Goal: Task Accomplishment & Management: Complete application form

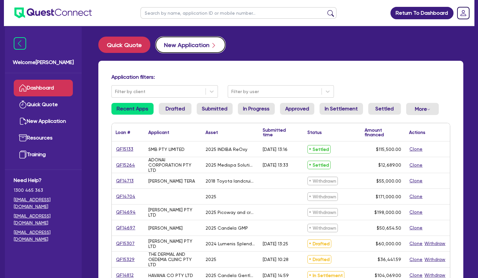
click at [197, 47] on button "New Application" at bounding box center [191, 45] width 70 height 16
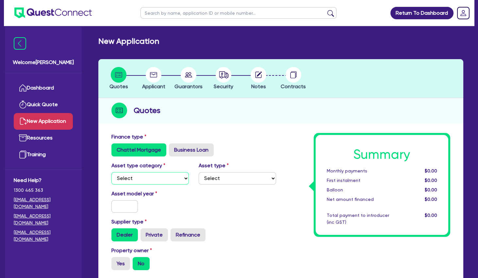
select select "TERTIARY_ASSETS"
click option "Tertiary assets" at bounding box center [0, 0] width 0 height 0
click at [199, 172] on select "Select Beauty equipment IT equipment IT software Watercraft Other" at bounding box center [238, 178] width 78 height 12
select select "BEAUTY_EQUIPMENT"
click option "Beauty equipment" at bounding box center [0, 0] width 0 height 0
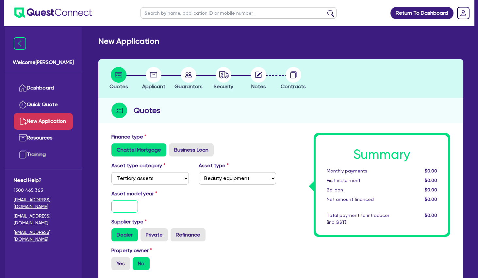
click at [120, 207] on input "text" at bounding box center [125, 206] width 26 height 12
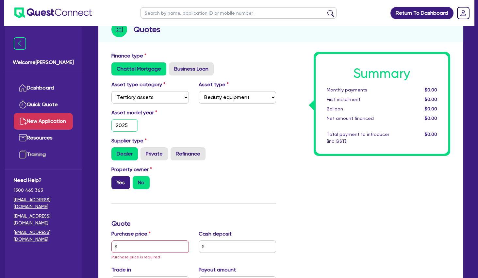
type input "2025"
click at [119, 178] on label "Yes" at bounding box center [121, 182] width 19 height 13
click at [116, 178] on input "Yes" at bounding box center [114, 178] width 4 height 4
radio input "true"
click at [132, 243] on input "text" at bounding box center [151, 247] width 78 height 12
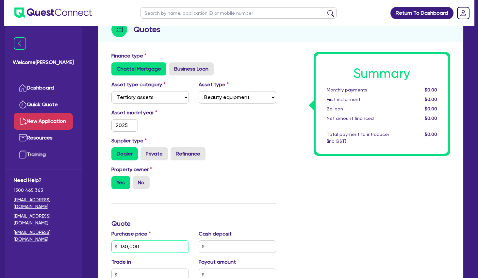
type input "130,000"
click at [171, 225] on h3 "Quote" at bounding box center [194, 224] width 165 height 8
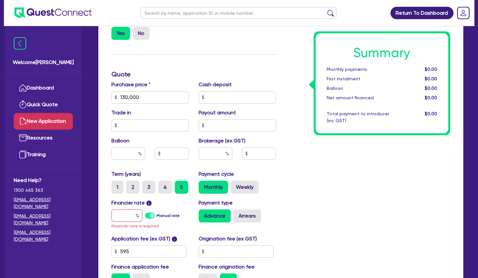
scroll to position [231, 0]
click at [128, 216] on input "text" at bounding box center [127, 215] width 31 height 12
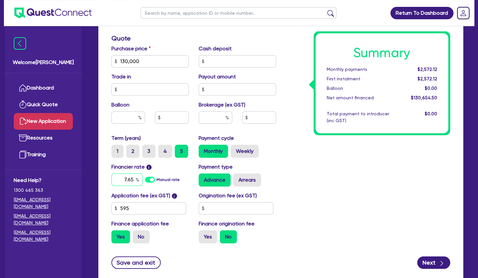
scroll to position [268, 0]
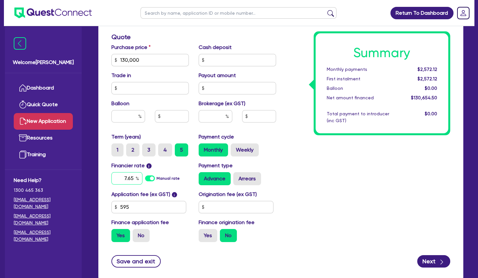
type input "7.65"
click at [214, 112] on input "text" at bounding box center [216, 116] width 34 height 12
type input "4"
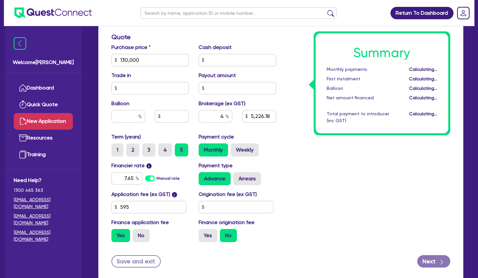
click at [437, 145] on div "Summary Monthly payments Calculating... First instalment Calculating... Balloon…" at bounding box center [368, 56] width 175 height 382
click at [405, 214] on div "Summary Monthly payments $2,725.60 First instalment $2,725.60 Balloon $0.00 Net…" at bounding box center [368, 56] width 175 height 382
click at [427, 258] on button "Next" at bounding box center [434, 261] width 33 height 12
type input "5,226.18"
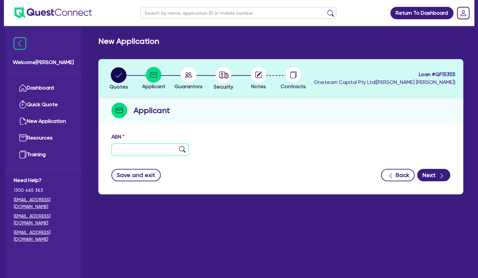
click at [159, 148] on input "text" at bounding box center [151, 150] width 78 height 12
paste input "64 145 540 469"
type input "64 145 540 469"
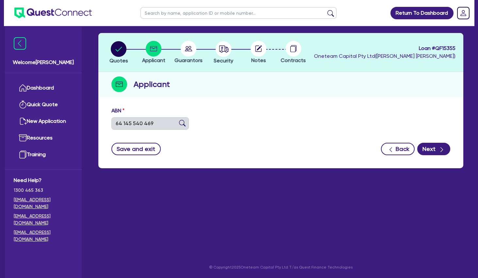
type input "ZG & FW GROUP PTY LTD"
type input "SPA MOMENT"
select select "COMPANY"
type input "[DATE]"
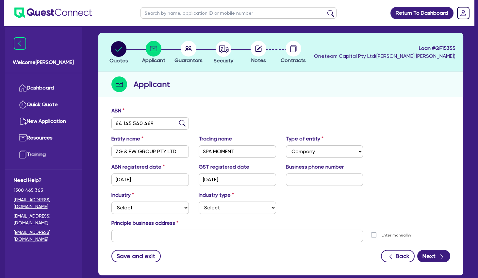
scroll to position [26, 0]
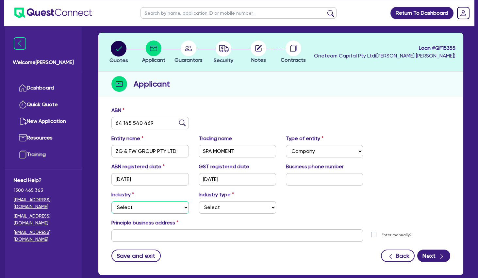
select select "HEALTH_BEAUTY"
click option "Health & Beauty" at bounding box center [0, 0] width 0 height 0
select select "HAIR_BEAUTY_SALONS"
click option "Hair, Beauty Salons" at bounding box center [0, 0] width 0 height 0
click at [219, 152] on input "SPA MOMENT" at bounding box center [238, 151] width 78 height 12
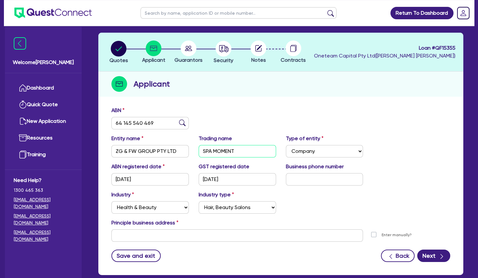
click at [219, 152] on input "SPA MOMENT" at bounding box center [238, 151] width 78 height 12
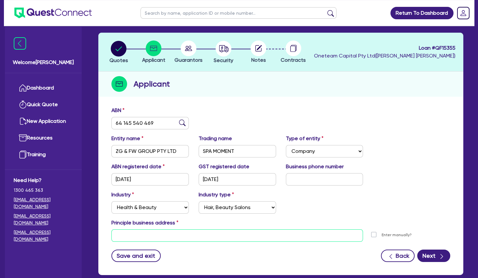
click at [147, 233] on input "text" at bounding box center [238, 236] width 252 height 12
paste input "[GEOGRAPHIC_DATA], Level 1 Shop 1218"
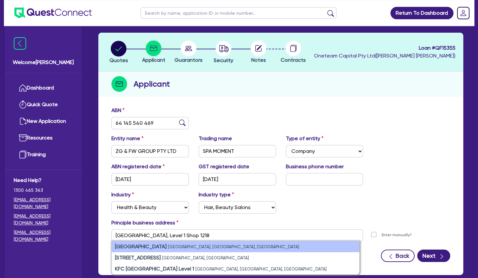
click at [151, 245] on li "[GEOGRAPHIC_DATA], [GEOGRAPHIC_DATA], [GEOGRAPHIC_DATA]" at bounding box center [236, 246] width 248 height 11
type input "Shop [STREET_ADDRESS]"
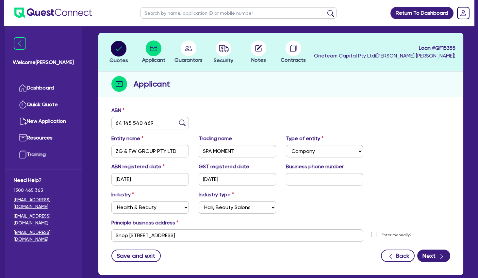
click at [301, 186] on div "ABN registered date [DATE] GST registered date [DATE] Business phone number" at bounding box center [281, 177] width 349 height 28
click at [306, 180] on input "text" at bounding box center [325, 179] width 78 height 12
type input "04 3380 0932"
click at [430, 254] on button "Next" at bounding box center [434, 256] width 33 height 12
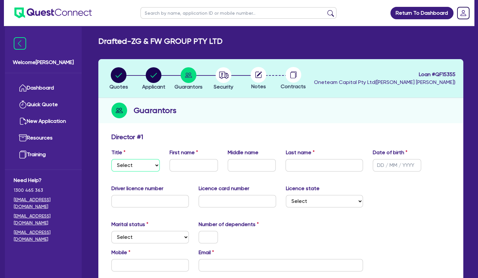
select select "MRS"
click option "Mrs" at bounding box center [0, 0] width 0 height 0
click at [186, 163] on input "text" at bounding box center [194, 165] width 48 height 12
type input "Weiyi"
type input "G"
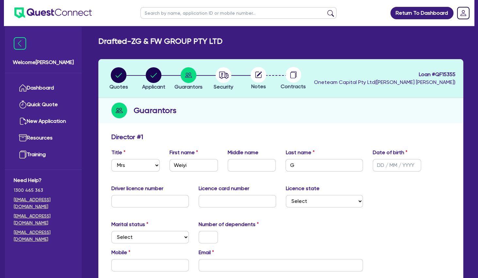
click at [318, 138] on div "Director # 1" at bounding box center [281, 138] width 349 height 10
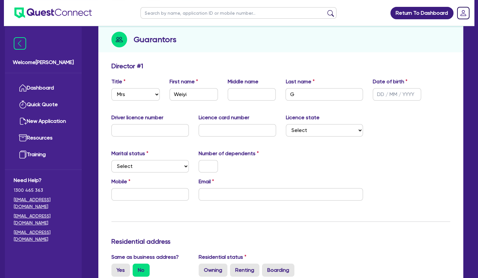
scroll to position [71, 0]
click at [286, 124] on select "Select [GEOGRAPHIC_DATA] [GEOGRAPHIC_DATA] [GEOGRAPHIC_DATA] [GEOGRAPHIC_DATA] …" at bounding box center [325, 130] width 78 height 12
select select "[GEOGRAPHIC_DATA]"
click option "[GEOGRAPHIC_DATA]" at bounding box center [0, 0] width 0 height 0
click at [294, 161] on div "Marital status Select [DEMOGRAPHIC_DATA] Married De Facto / Partner Number of d…" at bounding box center [281, 164] width 349 height 28
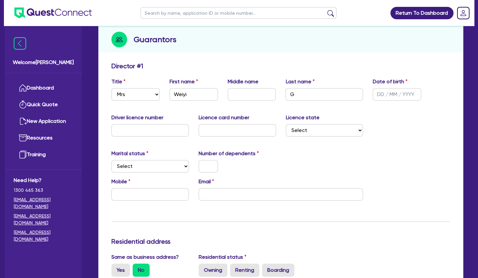
drag, startPoint x: 261, startPoint y: 151, endPoint x: 206, endPoint y: 150, distance: 54.3
click at [206, 150] on label "Number of dependents" at bounding box center [229, 154] width 60 height 8
drag, startPoint x: 203, startPoint y: 153, endPoint x: 242, endPoint y: 153, distance: 38.6
click at [242, 153] on label "Number of dependents" at bounding box center [229, 154] width 60 height 8
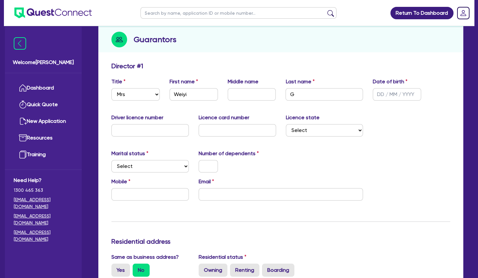
scroll to position [110, 0]
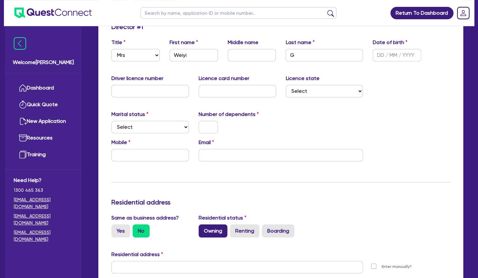
click at [211, 231] on label "Owning" at bounding box center [213, 231] width 29 height 13
click at [203, 229] on input "Owning" at bounding box center [201, 227] width 4 height 4
radio input "true"
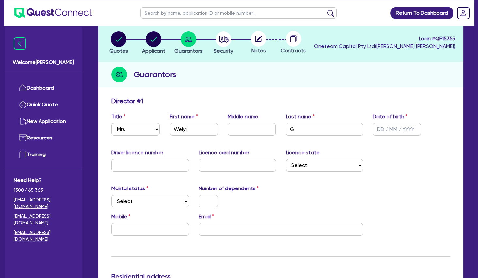
scroll to position [36, 0]
click at [222, 38] on icon "button" at bounding box center [222, 38] width 2 height 3
select select "TERTIARY_ASSETS"
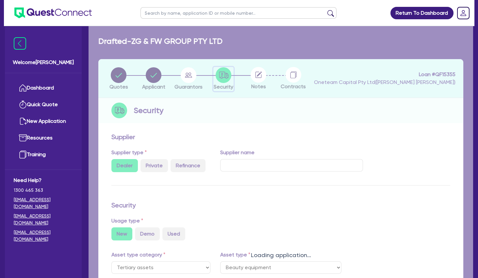
select select "BEAUTY_EQUIPMENT"
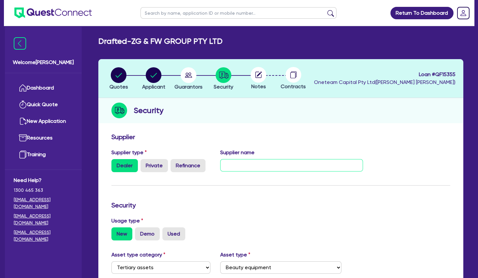
click at [255, 171] on input "text" at bounding box center [291, 165] width 143 height 12
type input "Venus"
click at [293, 145] on form "Supplier Supplier type Dealer Private Refinance Supplier name Venus Security Us…" at bounding box center [281, 277] width 339 height 289
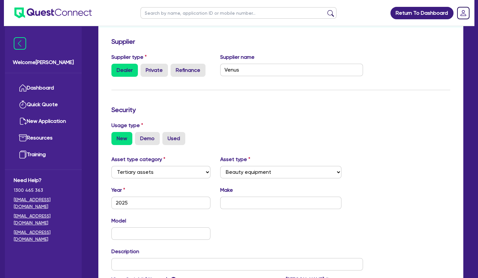
scroll to position [96, 0]
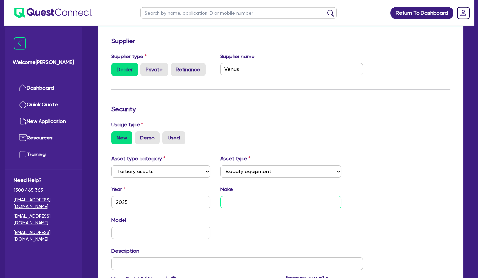
click at [263, 200] on input "text" at bounding box center [280, 202] width 121 height 12
type input "Venus Viva"
click at [266, 115] on div "Security" at bounding box center [281, 110] width 349 height 10
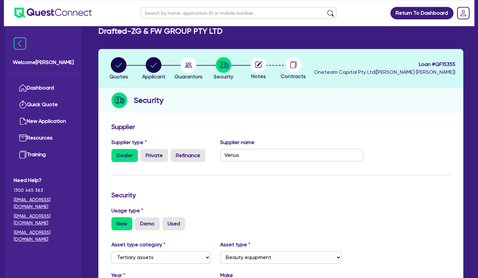
scroll to position [9, 0]
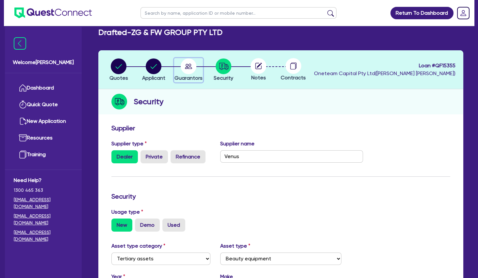
click at [188, 77] on span "Guarantors" at bounding box center [189, 78] width 28 height 6
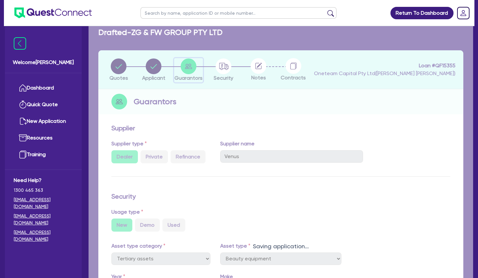
select select "MRS"
select select "[GEOGRAPHIC_DATA]"
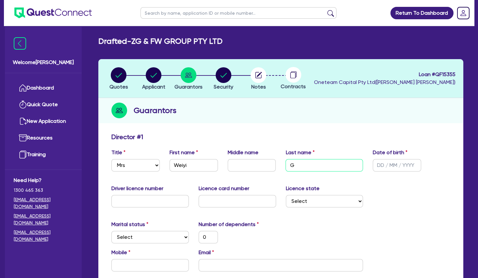
click at [332, 164] on input "G" at bounding box center [325, 165] width 78 height 12
type input "Gu"
type input "0"
type input "Gu"
click at [377, 168] on input "text" at bounding box center [397, 165] width 48 height 12
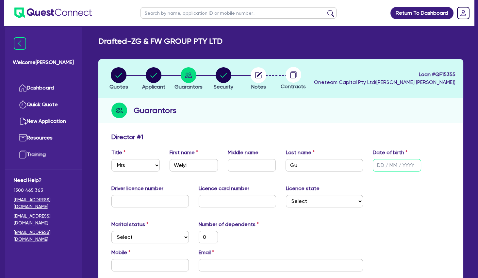
type input "1 / /"
type input "0"
type input "11/ /"
type input "0"
type input "11/0 /"
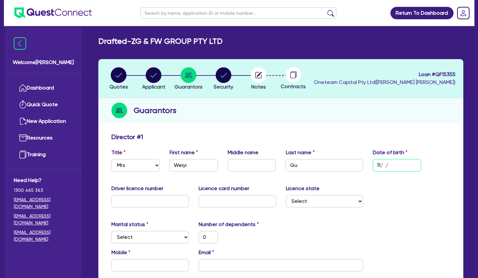
type input "0"
type input "11/04/"
type input "0"
type input "11/04/1"
type input "0"
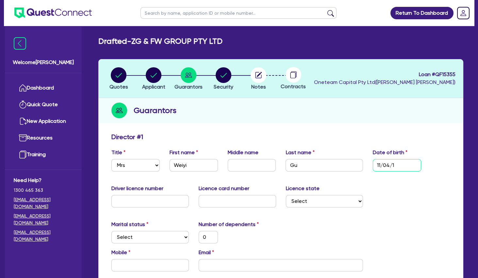
type input "[DATE]"
type input "0"
type input "11/04/198"
type input "0"
type input "[DATE]"
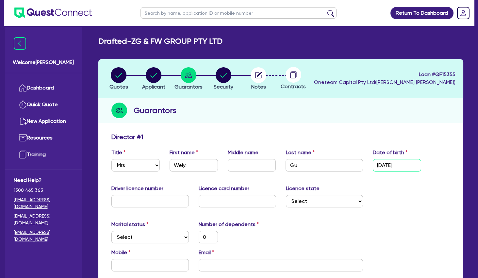
type input "0"
type input "[DATE]"
select select "MARRIED"
click option "Married" at bounding box center [0, 0] width 0 height 0
drag, startPoint x: 207, startPoint y: 238, endPoint x: 193, endPoint y: 239, distance: 13.8
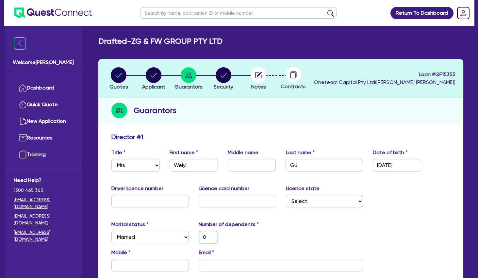
click at [199, 239] on input "0" at bounding box center [208, 237] width 19 height 12
click at [148, 264] on input "text" at bounding box center [151, 265] width 78 height 12
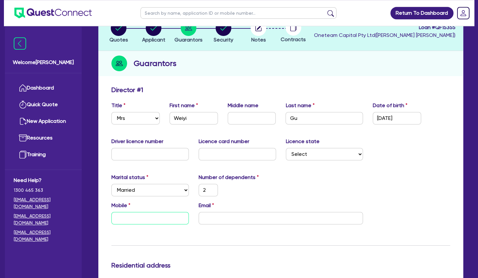
scroll to position [56, 0]
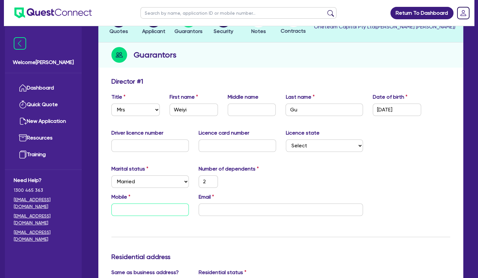
type input "2"
type input "0"
type input "2"
type input "04"
type input "2"
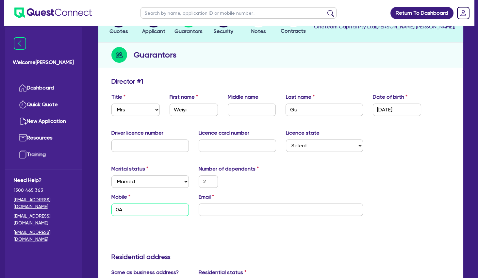
type input "043"
type input "2"
type input "0433"
type input "2"
type input "0433 9"
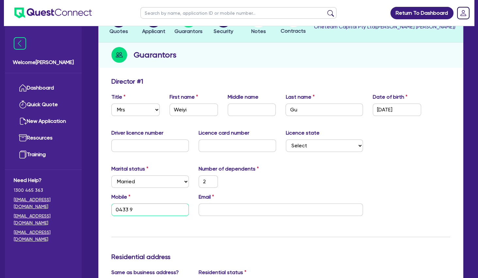
type input "2"
type input "0433 90"
type input "2"
type input "0433 900"
type input "2"
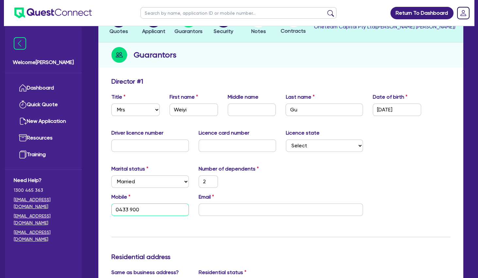
type input "0433 900 9"
type input "2"
type input "0433 900 93"
type input "2"
type input "0433 900 932"
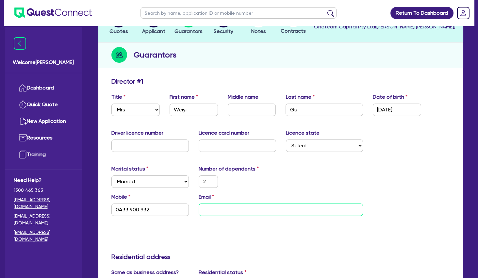
type input "2"
type input "0433 900 932"
type input "g"
type input "2"
type input "0433 900 932"
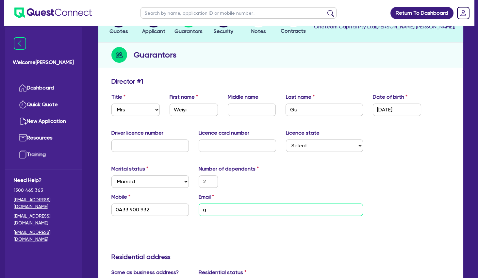
type input "gw"
type input "2"
type input "0433 900 932"
type input "gwy"
type input "2"
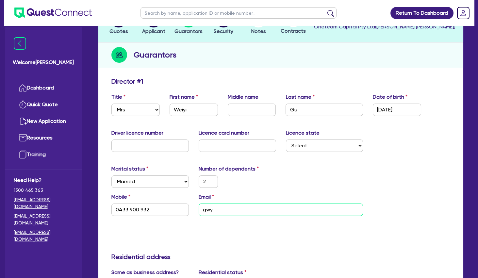
type input "0433 900 932"
type input "gwy_"
type input "2"
type input "0433 900 932"
type input "gwy_z"
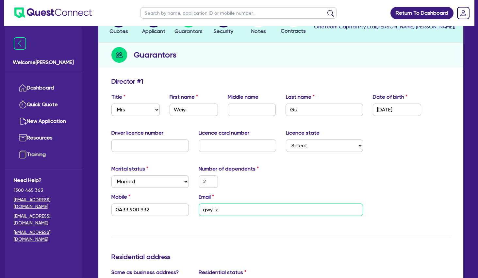
type input "2"
type input "0433 900 932"
type input "gwy_zj"
type input "2"
type input "0433 900 932"
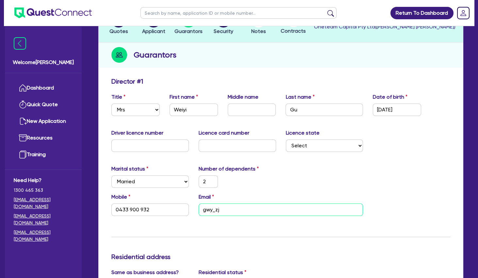
type input "gwy_zj@"
type input "2"
type input "0433 900 932"
type input "gwy_zj@H"
type input "2"
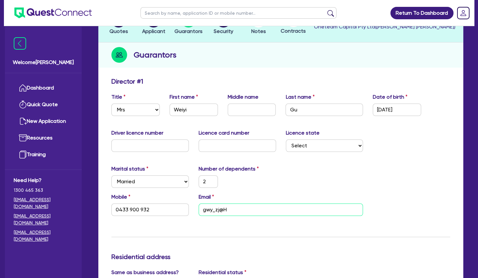
type input "0433 900 932"
type input "gwy_zj@Ho"
type input "2"
type input "0433 900 932"
type input "gwy_zj@Hot"
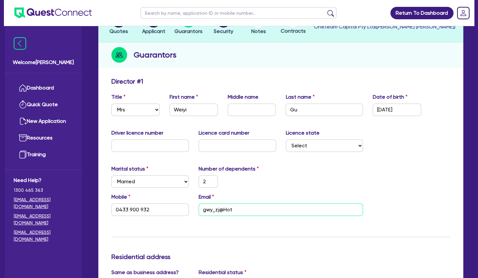
type input "2"
type input "0433 900 932"
type input "gwy_zj@Hotm"
type input "2"
type input "0433 900 932"
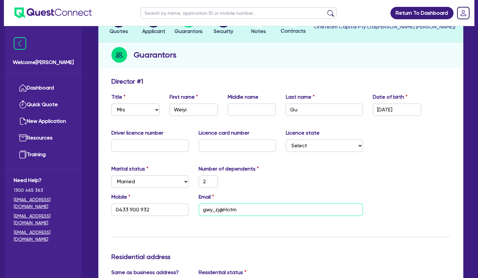
type input "gwy_zj@Hotma"
type input "2"
type input "0433 900 932"
type input "gwy_zj@Hotmai"
type input "2"
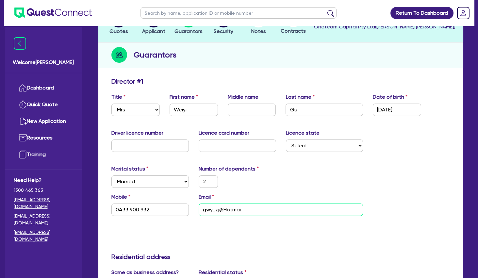
type input "0433 900 932"
type input "[EMAIL_ADDRESS]"
type input "2"
type input "0433 900 932"
type input "[EMAIL_ADDRESS]."
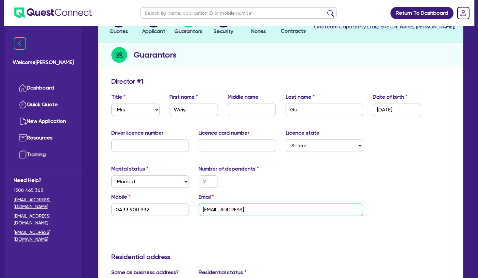
type input "2"
type input "0433 900 932"
type input "gwy_zj@Hotmail.c"
type input "2"
type input "0433 900 932"
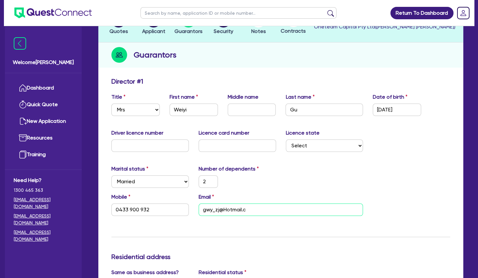
type input "[EMAIL_ADDRESS][DOMAIN_NAME]"
type input "2"
type input "0433 900 932"
type input "[EMAIL_ADDRESS][DOMAIN_NAME]"
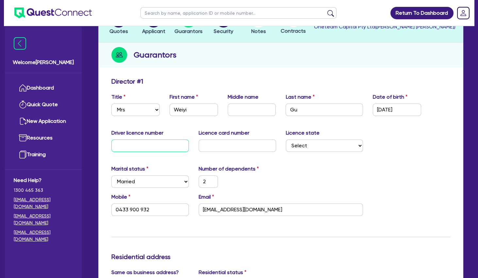
click at [127, 147] on input "text" at bounding box center [151, 146] width 78 height 12
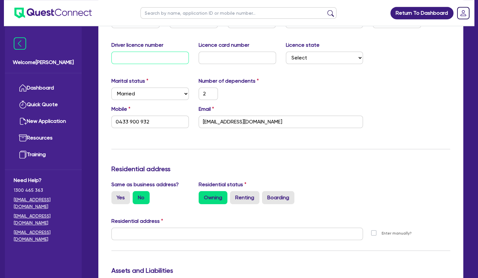
scroll to position [144, 0]
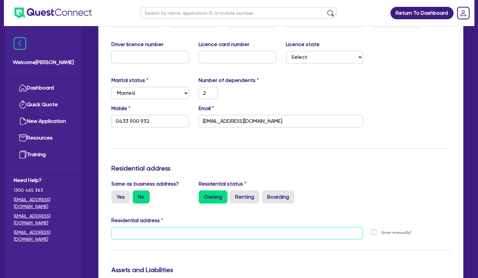
click at [169, 232] on input "text" at bounding box center [238, 233] width 252 height 12
click at [159, 231] on input "text" at bounding box center [238, 233] width 252 height 12
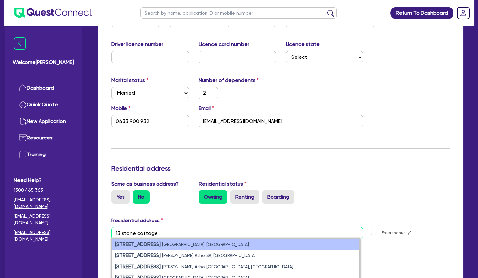
type input "13 stone cottage"
click at [186, 243] on small "[GEOGRAPHIC_DATA], [GEOGRAPHIC_DATA]" at bounding box center [205, 244] width 87 height 5
type input "2"
type input "0433 900 932"
type input "[STREET_ADDRESS]"
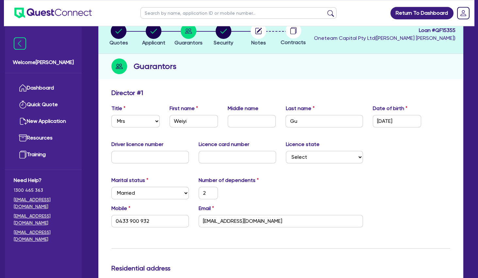
scroll to position [0, 0]
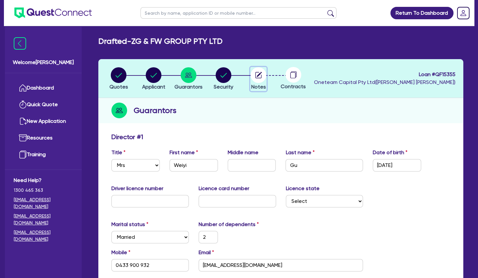
click at [263, 72] on circle "button" at bounding box center [259, 75] width 16 height 16
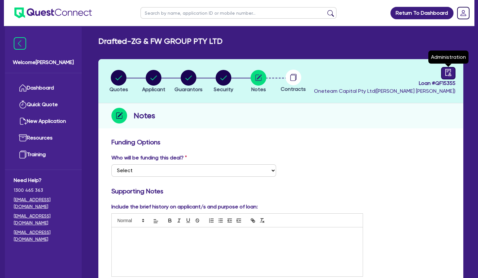
click at [445, 70] on link at bounding box center [448, 73] width 14 height 12
select select "DRAFTED_NEW"
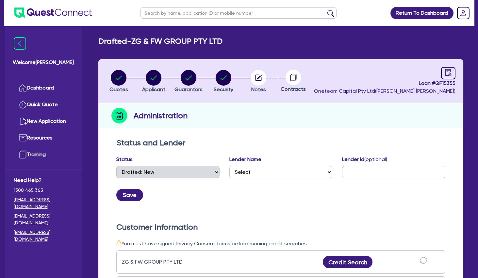
scroll to position [150, 0]
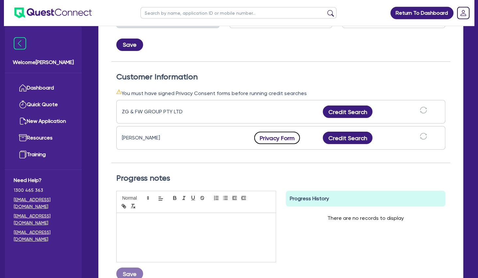
click at [278, 134] on button "Privacy Form" at bounding box center [277, 138] width 46 height 12
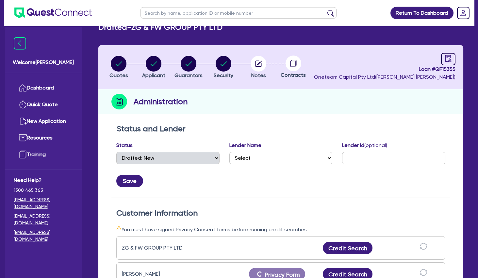
scroll to position [9, 0]
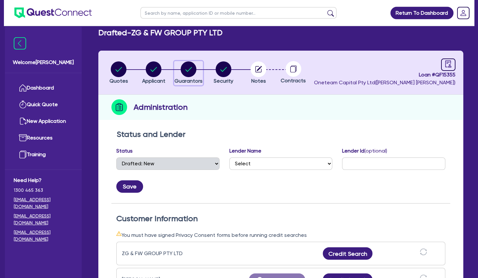
click at [191, 64] on circle "button" at bounding box center [189, 69] width 16 height 16
select select "MRS"
select select "[GEOGRAPHIC_DATA]"
select select "MARRIED"
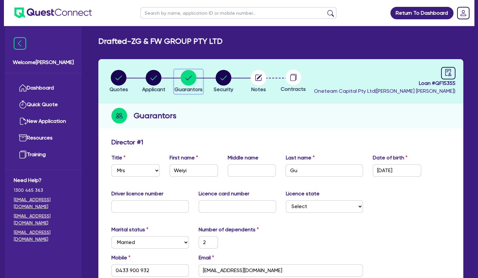
scroll to position [46, 0]
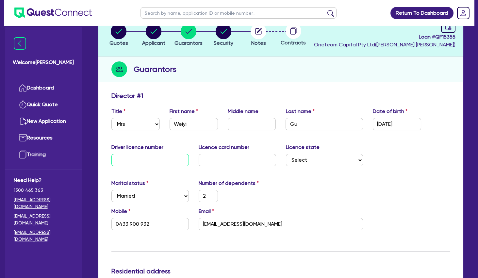
click at [167, 162] on input "text" at bounding box center [151, 160] width 78 height 12
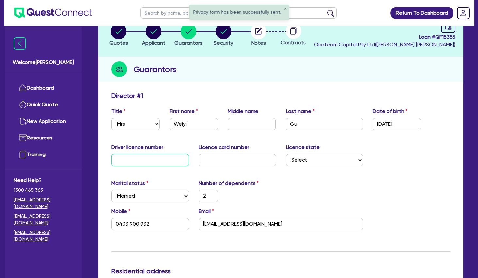
type input "1"
type input "2"
type input "0433 900 932"
type input "15"
type input "2"
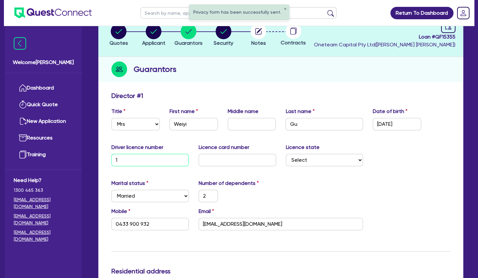
type input "0433 900 932"
type input "155"
type input "2"
type input "0433 900 932"
type input "1559"
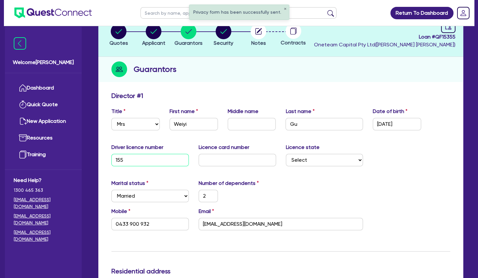
type input "2"
type input "0433 900 932"
type input "15598"
type input "2"
type input "0433 900 932"
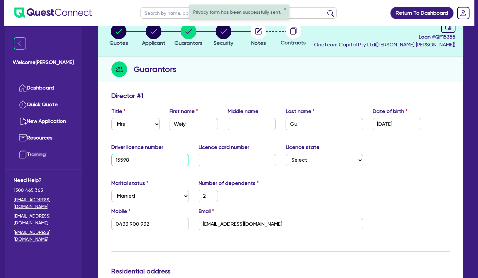
type input "155983"
type input "2"
type input "0433 900 932"
type input "1559837"
type input "2"
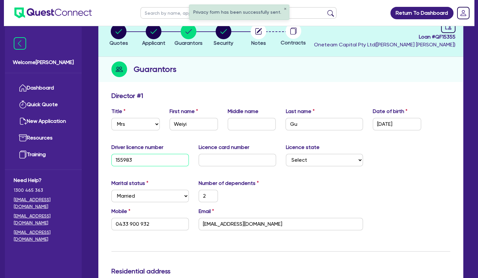
type input "0433 900 932"
type input "15598373"
type input "2"
type input "0433 900 932"
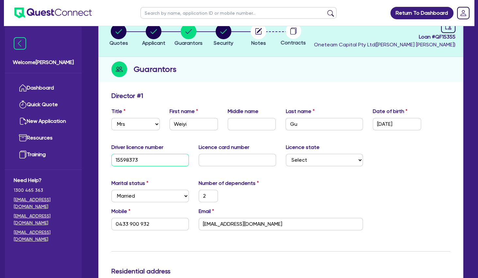
type input "15598373"
click at [218, 162] on input "text" at bounding box center [238, 160] width 78 height 12
click at [217, 161] on input "text" at bounding box center [238, 160] width 78 height 12
click at [215, 159] on input "text" at bounding box center [238, 160] width 78 height 12
type input "2"
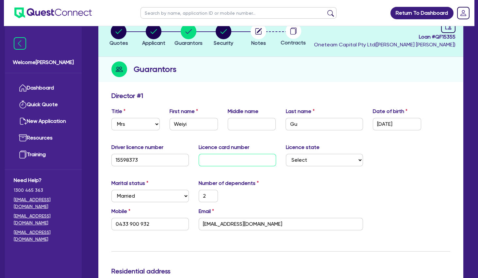
type input "2"
type input "0433 900 932"
type input "20"
type input "2"
type input "0433 900 932"
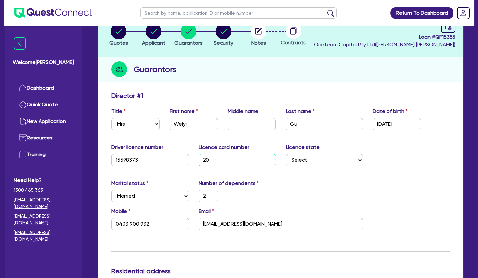
type input "206"
type input "2"
type input "0433 900 932"
type input "2062"
type input "2"
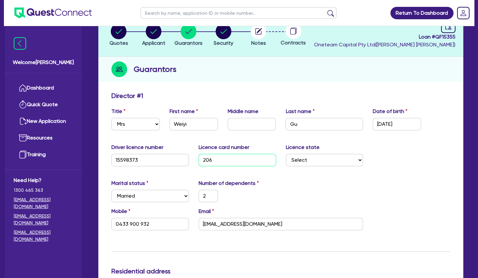
type input "0433 900 932"
type input "20620"
type input "2"
type input "0433 900 932"
type input "206209"
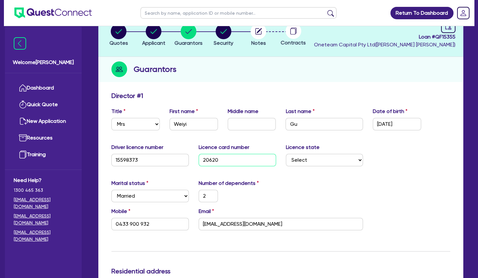
type input "2"
type input "0433 900 932"
type input "2062099"
type input "2"
type input "0433 900 932"
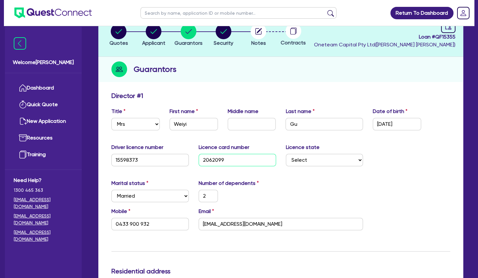
type input "20620991"
type input "2"
type input "0433 900 932"
type input "206209912"
type input "2"
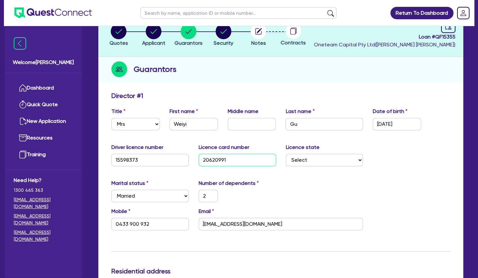
type input "0433 900 932"
type input "2062099123"
type input "2"
type input "0433 900 932"
type input "2062099123"
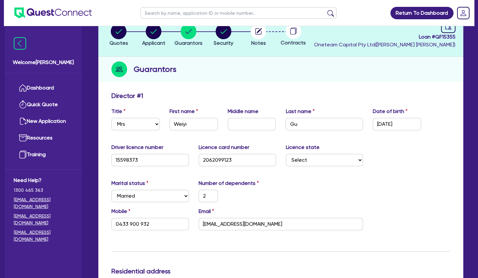
click at [316, 187] on div "Marital status Select [DEMOGRAPHIC_DATA] Married De Facto / Partner Number of d…" at bounding box center [281, 194] width 349 height 28
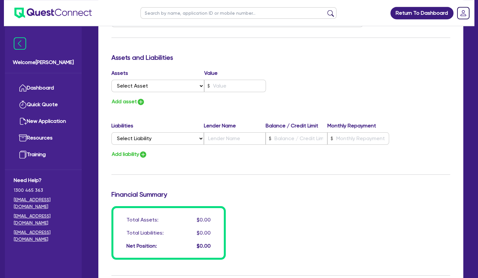
scroll to position [484, 0]
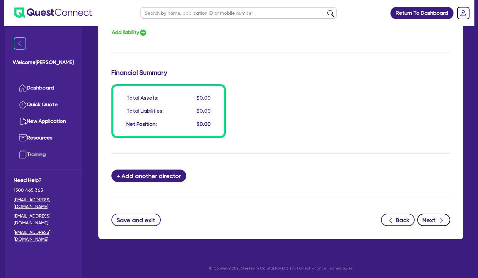
click at [434, 221] on button "Next" at bounding box center [434, 220] width 33 height 12
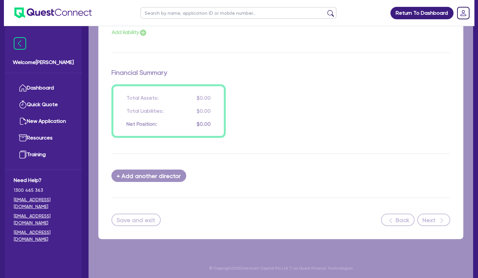
select select "TERTIARY_ASSETS"
select select "BEAUTY_EQUIPMENT"
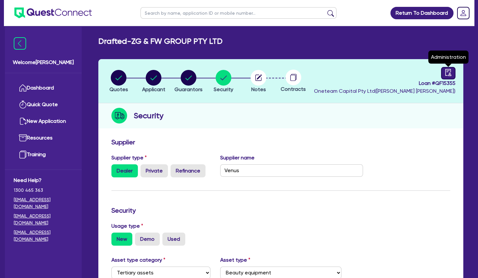
click at [446, 71] on icon "audit" at bounding box center [449, 72] width 6 height 7
select select "DRAFTED_NEW"
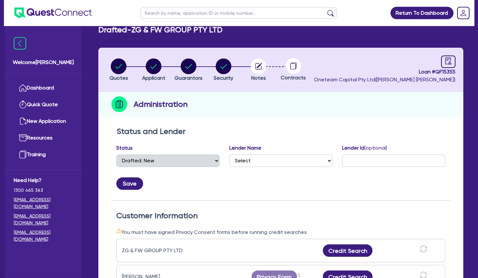
scroll to position [150, 0]
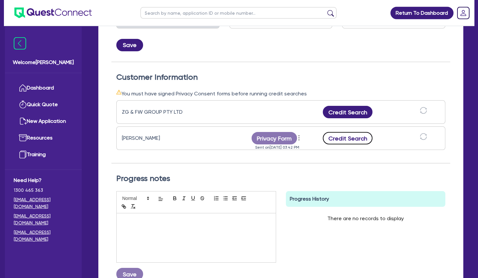
click at [355, 137] on button "Credit Search" at bounding box center [348, 138] width 50 height 12
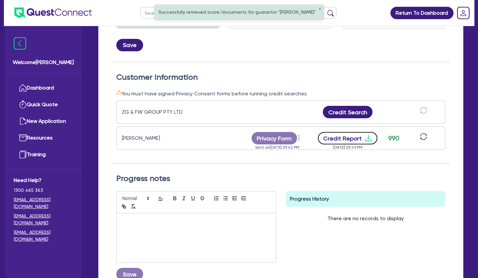
click at [367, 134] on icon "download" at bounding box center [369, 138] width 8 height 8
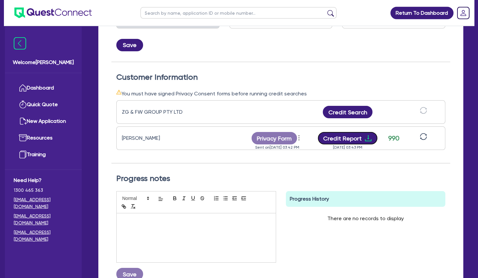
scroll to position [0, 0]
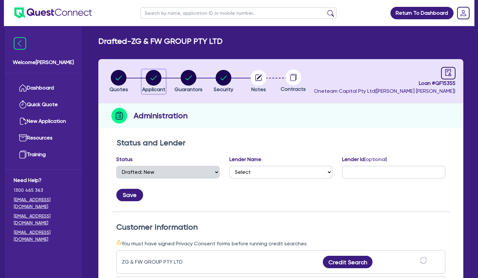
click at [149, 77] on circle "button" at bounding box center [154, 78] width 16 height 16
select select "COMPANY"
select select "HEALTH_BEAUTY"
select select "HAIR_BEAUTY_SALONS"
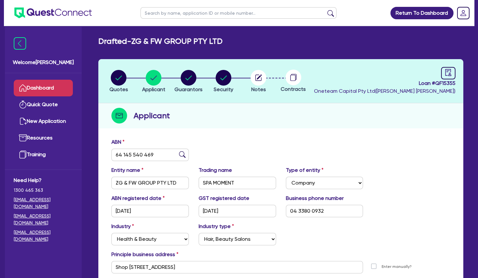
click at [65, 82] on link "Dashboard" at bounding box center [43, 88] width 59 height 17
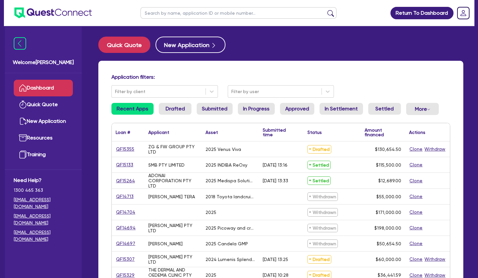
click at [187, 12] on input "text" at bounding box center [239, 12] width 196 height 11
type input "[PERSON_NAME]"
click at [326, 10] on button "submit" at bounding box center [331, 14] width 10 height 9
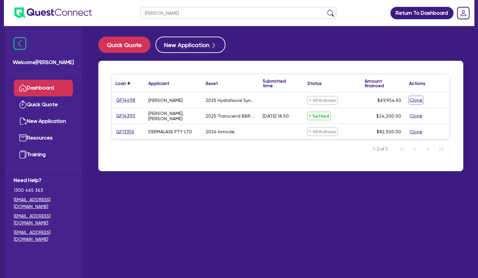
click at [416, 100] on button "Clone" at bounding box center [416, 100] width 14 height 8
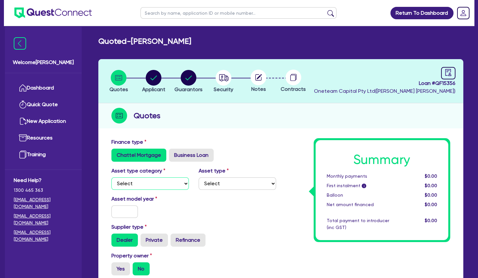
select select "TERTIARY_ASSETS"
click option "Tertiary assets" at bounding box center [0, 0] width 0 height 0
select select "BEAUTY_EQUIPMENT"
click option "Beauty equipment" at bounding box center [0, 0] width 0 height 0
click at [121, 215] on input "text" at bounding box center [125, 212] width 26 height 12
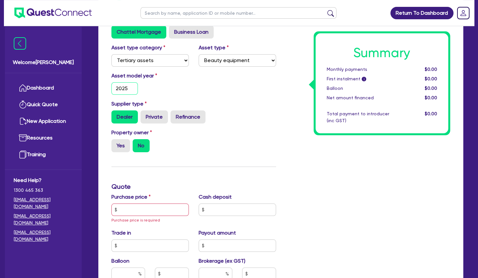
scroll to position [124, 0]
type input "2025"
click at [131, 210] on input "text" at bounding box center [151, 209] width 78 height 12
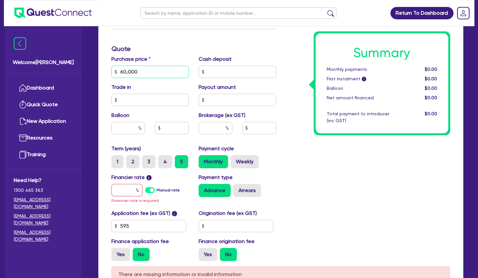
scroll to position [263, 0]
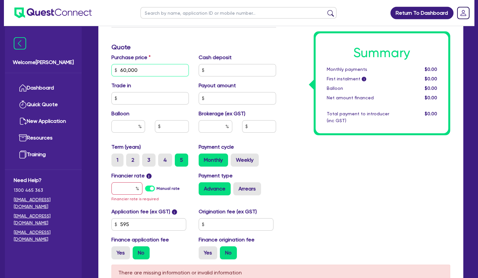
type input "60,000"
click at [127, 193] on input "text" at bounding box center [127, 188] width 31 height 12
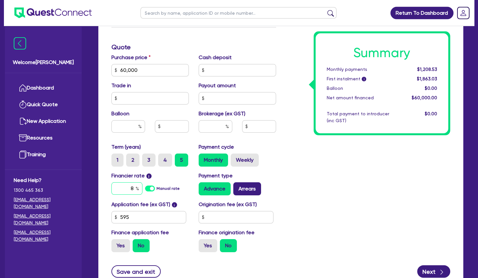
type input "8"
click at [249, 188] on label "Arrears" at bounding box center [247, 188] width 28 height 13
click at [238, 187] on input "Arrears" at bounding box center [235, 184] width 4 height 4
click at [295, 213] on div "Summary Monthly payments $1,216.59 First instalment i $1,871.09 Balloon $0.00 N…" at bounding box center [368, 66] width 175 height 382
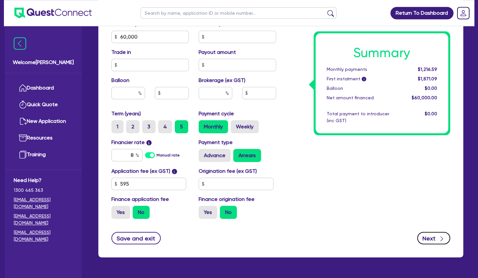
click at [429, 235] on button "Next" at bounding box center [434, 238] width 33 height 12
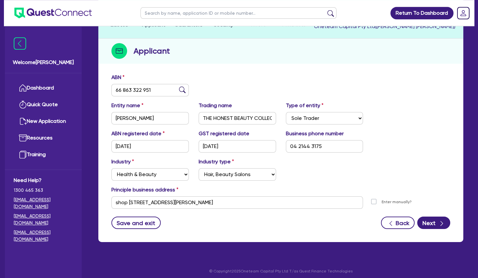
scroll to position [64, 0]
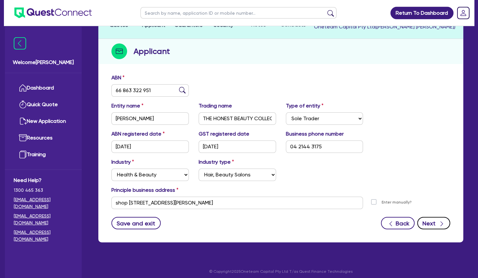
click at [435, 218] on button "Next" at bounding box center [434, 223] width 33 height 12
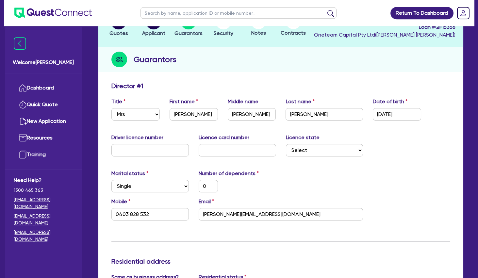
scroll to position [56, 0]
click at [339, 161] on div "Driver licence number Licence card number Licence state Select [GEOGRAPHIC_DATA…" at bounding box center [281, 148] width 349 height 28
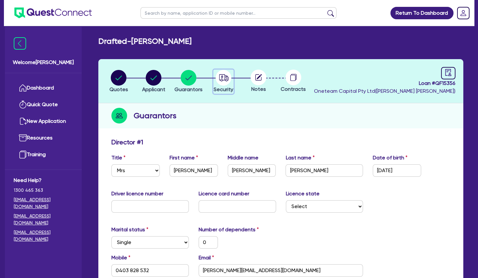
click at [228, 76] on circle "button" at bounding box center [224, 78] width 16 height 16
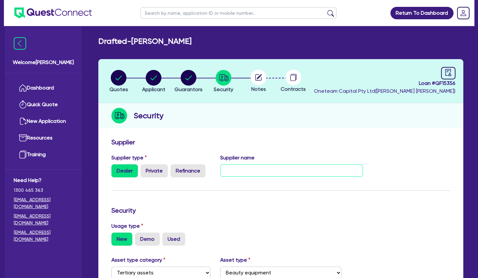
click at [248, 165] on input "text" at bounding box center [291, 170] width 143 height 12
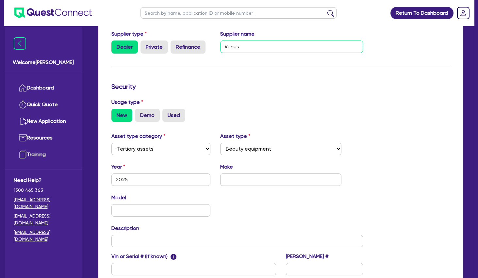
scroll to position [158, 0]
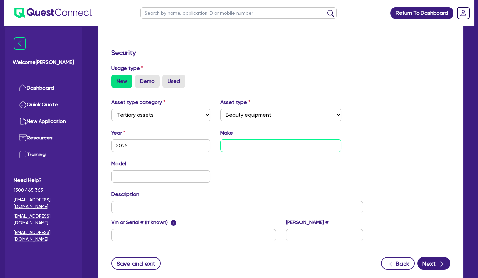
click at [267, 146] on input "text" at bounding box center [280, 146] width 121 height 12
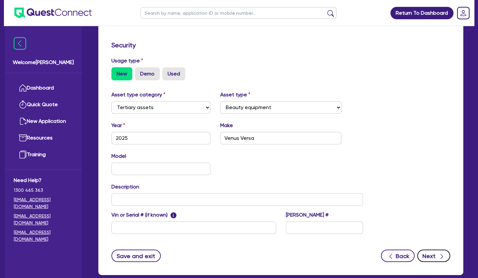
click at [434, 256] on button "Next" at bounding box center [434, 256] width 33 height 12
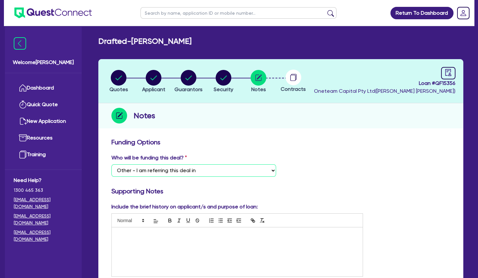
click option "Other - I am referring this deal in" at bounding box center [0, 0] width 0 height 0
click at [227, 83] on circle "button" at bounding box center [224, 78] width 16 height 16
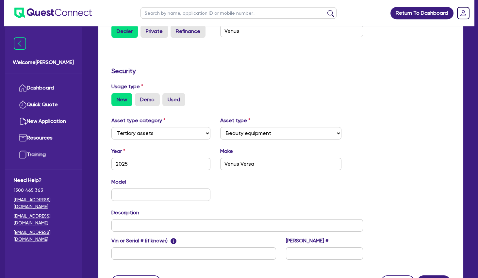
scroll to position [143, 0]
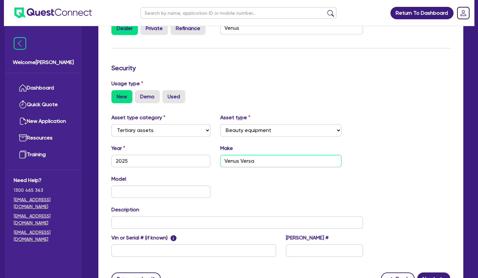
click at [248, 160] on input "Venus Versa" at bounding box center [280, 161] width 121 height 12
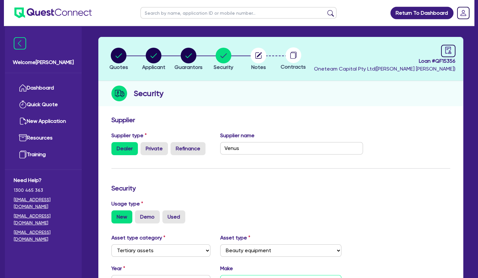
scroll to position [22, 0]
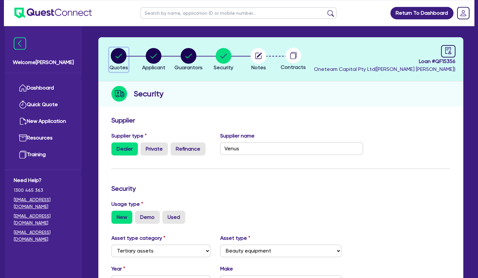
click at [120, 54] on circle "button" at bounding box center [119, 56] width 16 height 16
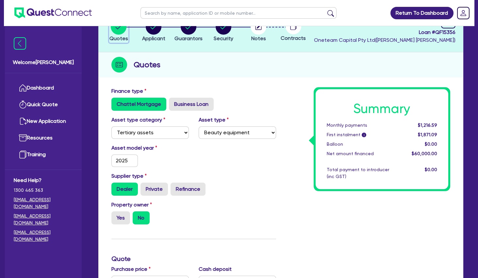
scroll to position [1, 0]
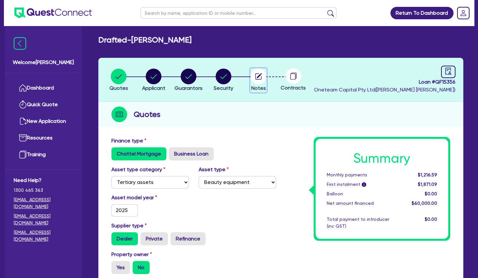
click at [262, 77] on icon "button" at bounding box center [259, 76] width 6 height 6
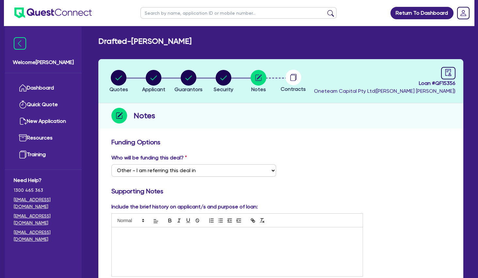
click at [190, 79] on circle "button" at bounding box center [189, 78] width 16 height 16
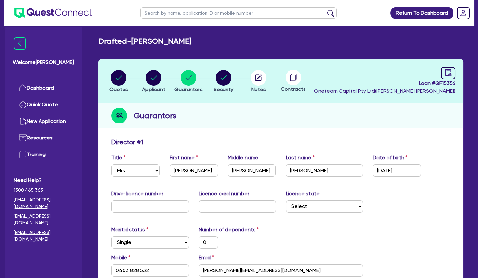
click at [180, 190] on div "Driver licence number" at bounding box center [150, 201] width 87 height 23
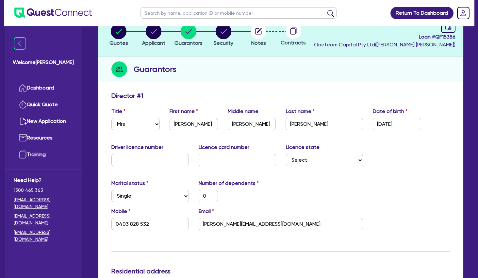
scroll to position [46, 0]
click at [155, 159] on input "text" at bounding box center [151, 160] width 78 height 12
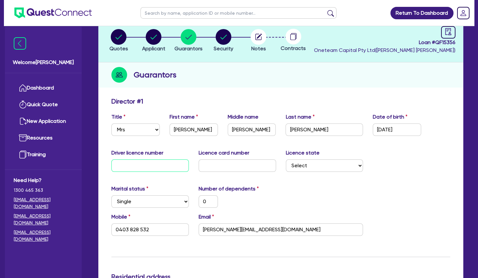
scroll to position [41, 0]
click at [129, 164] on input "text" at bounding box center [151, 166] width 78 height 12
click at [207, 164] on input "text" at bounding box center [238, 166] width 78 height 12
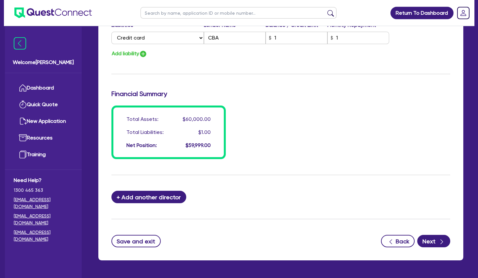
scroll to position [514, 0]
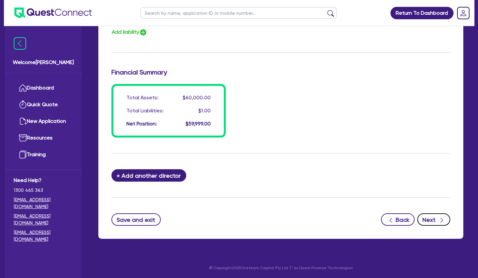
click at [440, 218] on icon "button" at bounding box center [442, 220] width 7 height 7
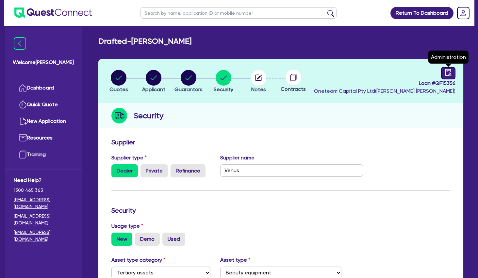
click at [446, 74] on icon "audit" at bounding box center [449, 72] width 6 height 7
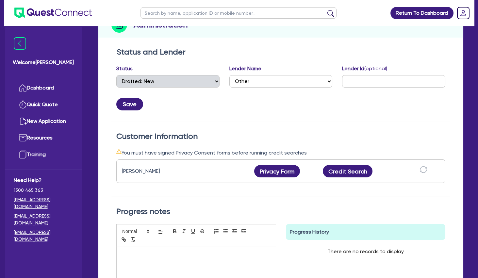
scroll to position [103, 0]
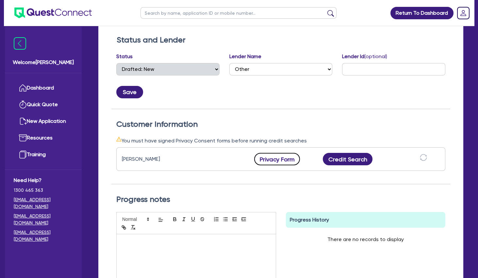
click at [280, 158] on button "Privacy Form" at bounding box center [277, 159] width 46 height 12
click at [364, 129] on div "Customer Information You must have signed Privacy Consent forms before running …" at bounding box center [281, 152] width 339 height 65
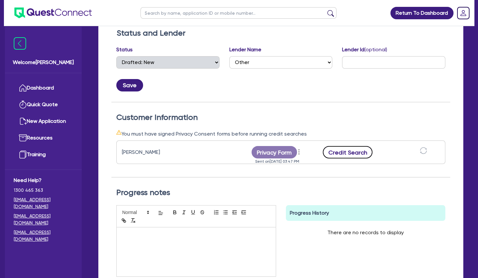
click at [358, 152] on button "Credit Search" at bounding box center [348, 152] width 50 height 12
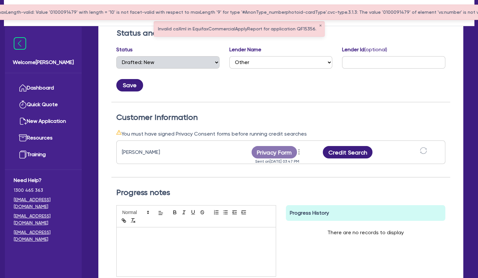
click at [277, 132] on div "You must have signed Privacy Consent forms before running credit searches" at bounding box center [280, 134] width 329 height 8
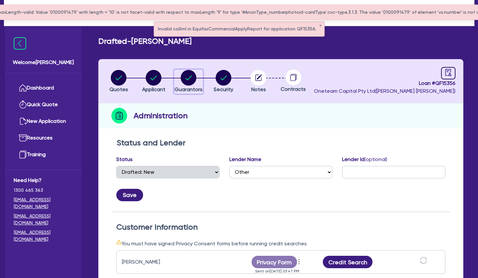
click at [189, 78] on icon "button" at bounding box center [189, 78] width 7 height 5
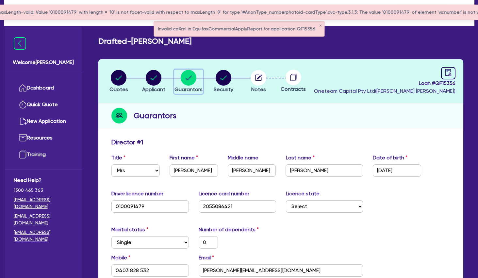
scroll to position [41, 0]
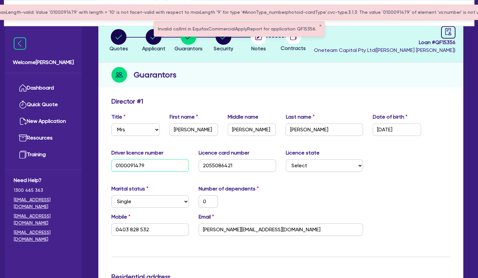
click at [157, 161] on input "0100091479" at bounding box center [151, 166] width 78 height 12
drag, startPoint x: 157, startPoint y: 161, endPoint x: 100, endPoint y: 165, distance: 57.1
click at [112, 165] on input "0100091479" at bounding box center [151, 166] width 78 height 12
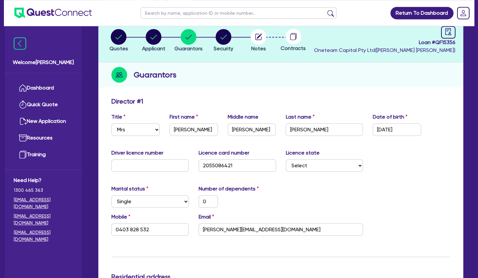
scroll to position [101, 0]
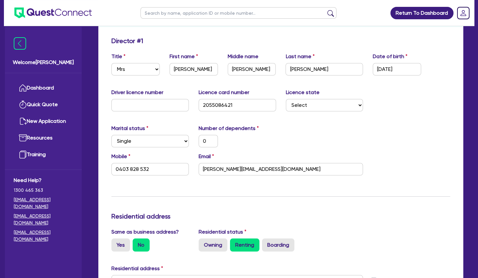
click at [378, 180] on div "Mobile [PHONE_NUMBER] Email [PERSON_NAME][EMAIL_ADDRESS][DOMAIN_NAME]" at bounding box center [281, 167] width 349 height 28
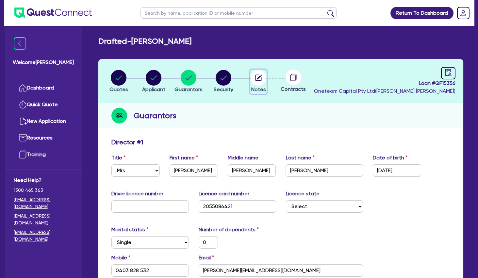
click at [257, 77] on circle "button" at bounding box center [259, 78] width 16 height 16
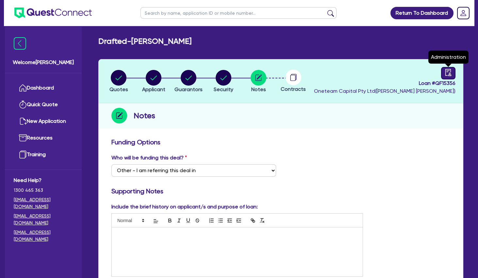
click at [451, 74] on icon "audit" at bounding box center [449, 72] width 6 height 7
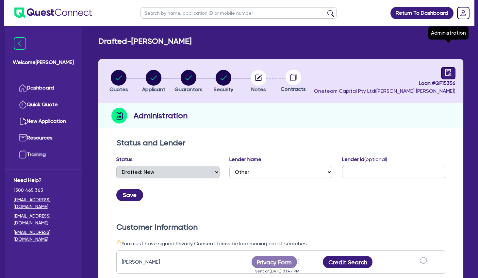
scroll to position [33, 0]
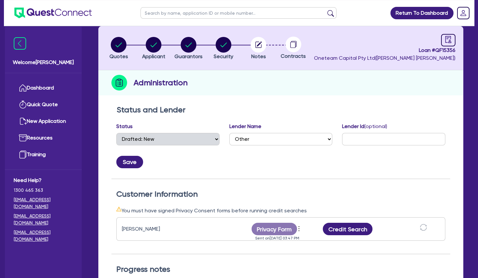
click at [376, 188] on div "Customer Information You must have signed Privacy Consent forms before running …" at bounding box center [281, 217] width 339 height 76
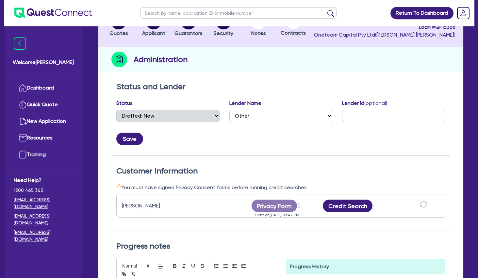
scroll to position [56, 0]
click at [357, 203] on button "Credit Search" at bounding box center [348, 206] width 50 height 12
click at [362, 202] on button "Credit Report" at bounding box center [348, 206] width 60 height 12
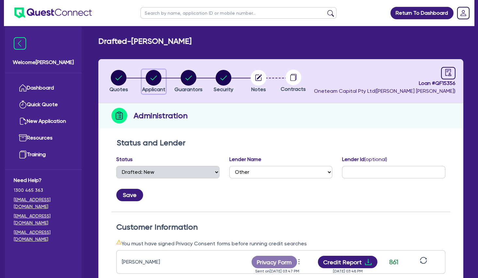
click at [155, 83] on circle "button" at bounding box center [154, 78] width 16 height 16
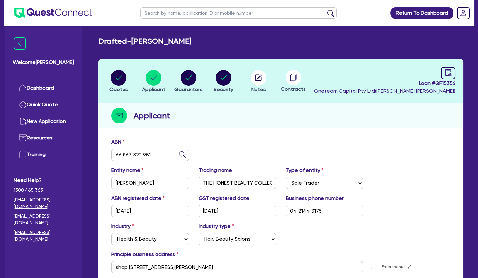
click at [403, 171] on div "Entity name [PERSON_NAME] Trading name THE HONEST BEAUTY COLLECTIVE Type of ent…" at bounding box center [281, 180] width 349 height 28
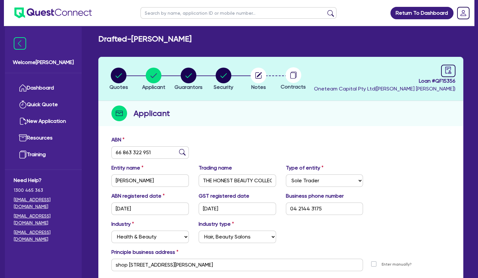
scroll to position [3, 0]
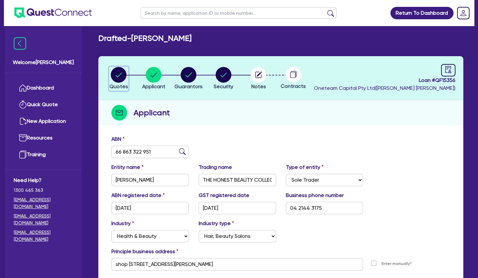
click at [126, 77] on circle "button" at bounding box center [119, 75] width 16 height 16
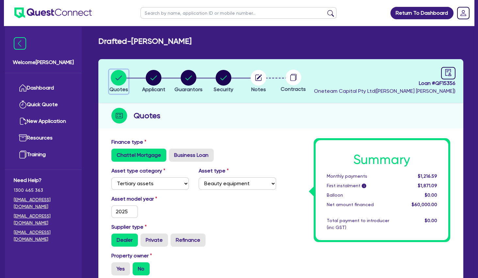
scroll to position [71, 0]
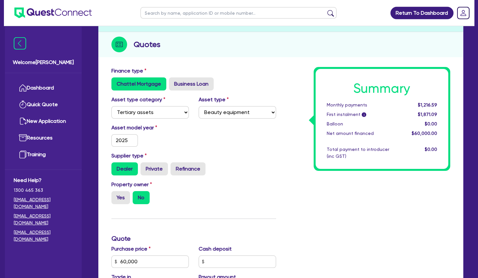
click at [181, 129] on label "Asset model year" at bounding box center [150, 128] width 87 height 8
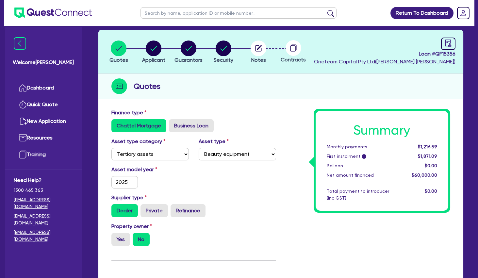
scroll to position [29, 0]
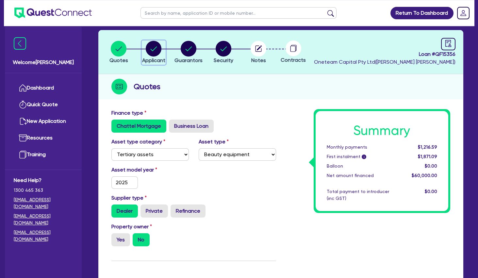
click at [155, 45] on circle "button" at bounding box center [154, 49] width 16 height 16
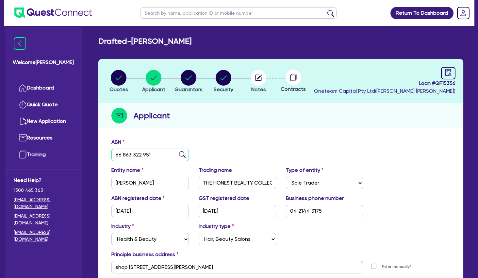
click at [134, 155] on input "66 863 322 951" at bounding box center [151, 155] width 78 height 12
click at [191, 77] on circle "button" at bounding box center [189, 78] width 16 height 16
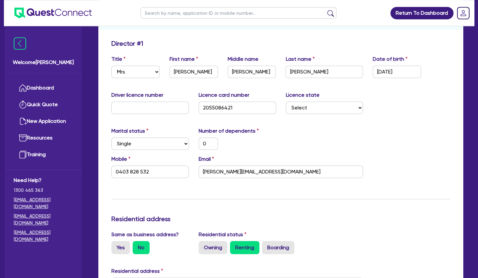
scroll to position [96, 0]
